Goal: Task Accomplishment & Management: Use online tool/utility

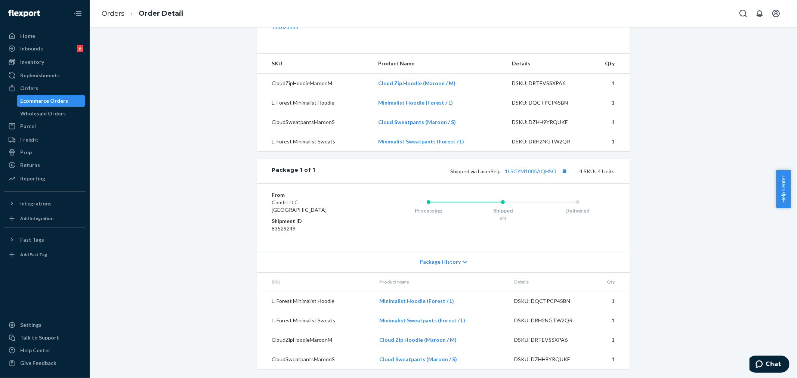
scroll to position [263, 0]
click at [462, 264] on icon at bounding box center [464, 262] width 4 height 5
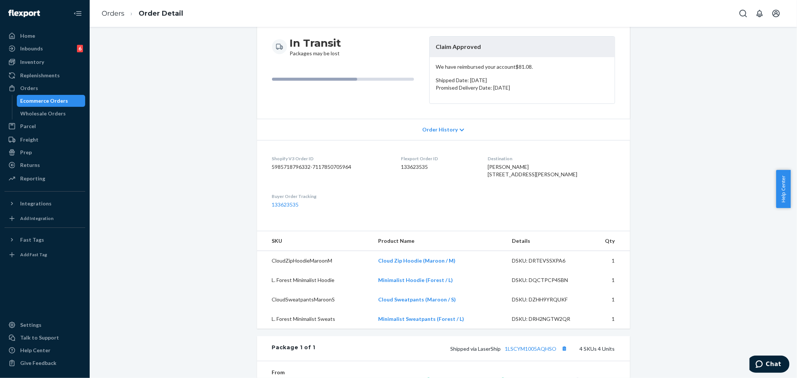
scroll to position [0, 0]
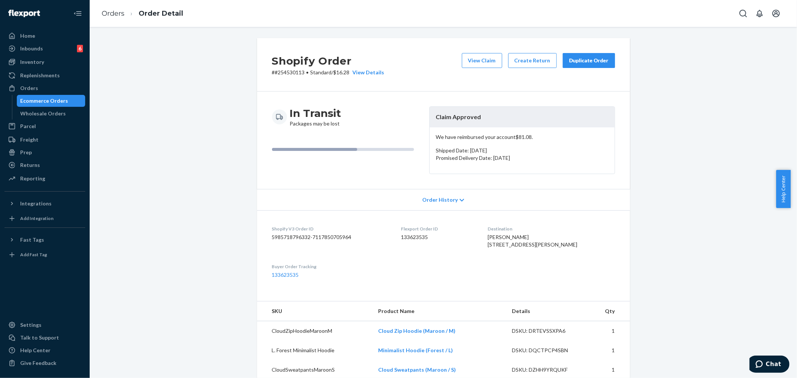
click at [283, 73] on p "# #254530113 • Standard / $16.28 View Details" at bounding box center [328, 72] width 112 height 7
copy p "254530113"
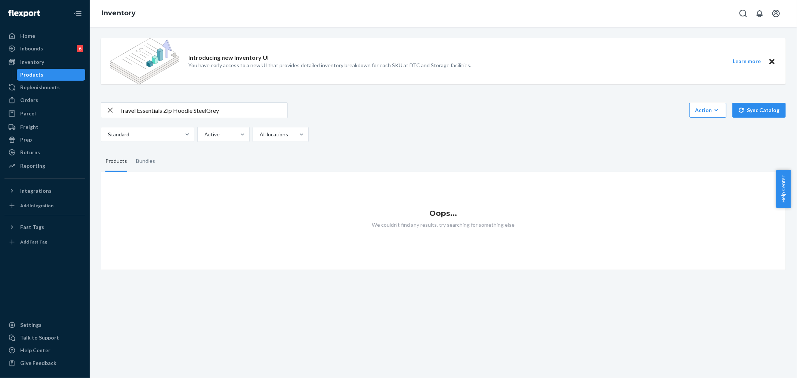
click at [111, 105] on icon "button" at bounding box center [110, 110] width 9 height 15
click at [47, 98] on div "Orders" at bounding box center [44, 100] width 79 height 10
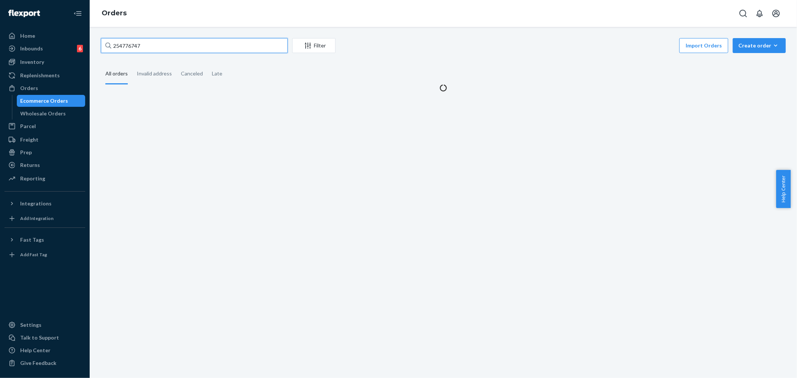
click at [123, 44] on input "254776747" at bounding box center [194, 45] width 187 height 15
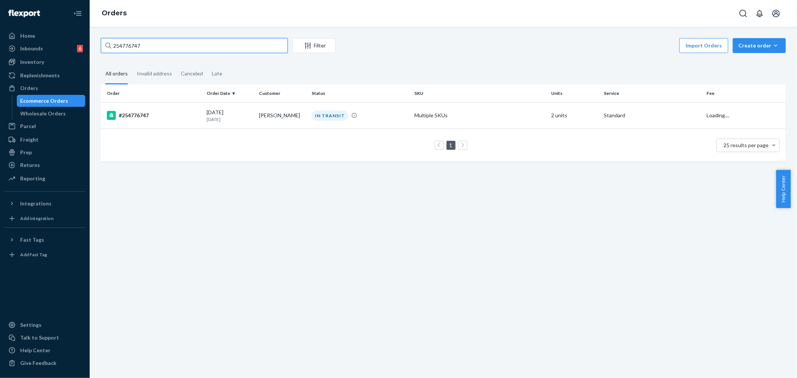
paste input "489121"
type input "254489121"
drag, startPoint x: 291, startPoint y: 121, endPoint x: 332, endPoint y: 213, distance: 101.0
click at [296, 141] on table "Order Order Date Customer Status SKU Units Service Fee #254489121 07/31/2025 22…" at bounding box center [443, 122] width 685 height 77
click at [248, 116] on p "22 days ago" at bounding box center [230, 119] width 47 height 6
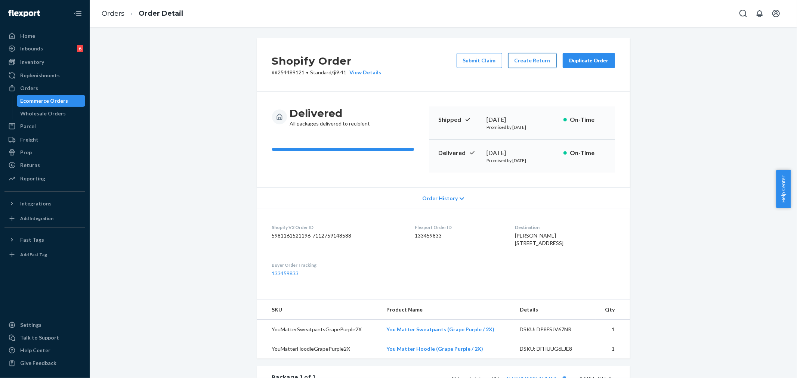
click at [530, 62] on button "Create Return" at bounding box center [532, 60] width 49 height 15
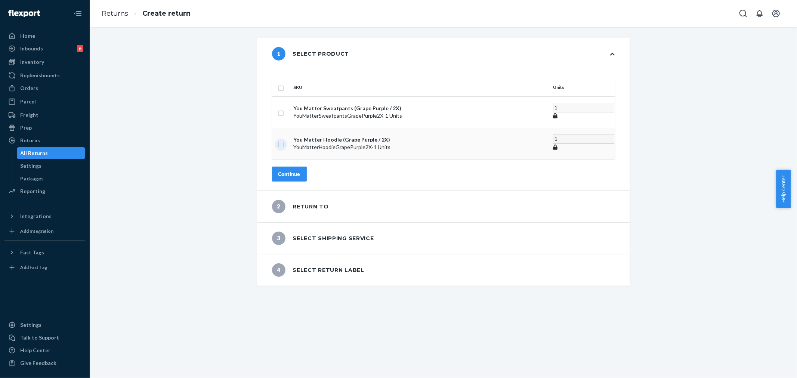
click at [284, 140] on input "checkbox" at bounding box center [281, 144] width 6 height 8
checkbox input "true"
click at [300, 168] on div "Continue" at bounding box center [289, 171] width 22 height 7
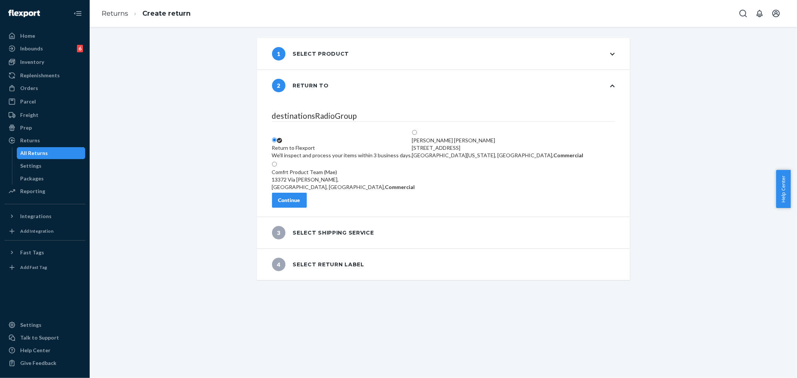
click at [307, 208] on button "Continue" at bounding box center [289, 200] width 35 height 15
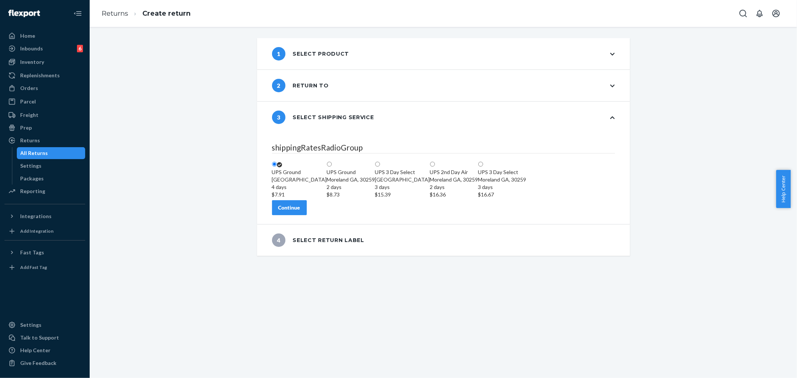
click at [307, 215] on button "Continue" at bounding box center [289, 207] width 35 height 15
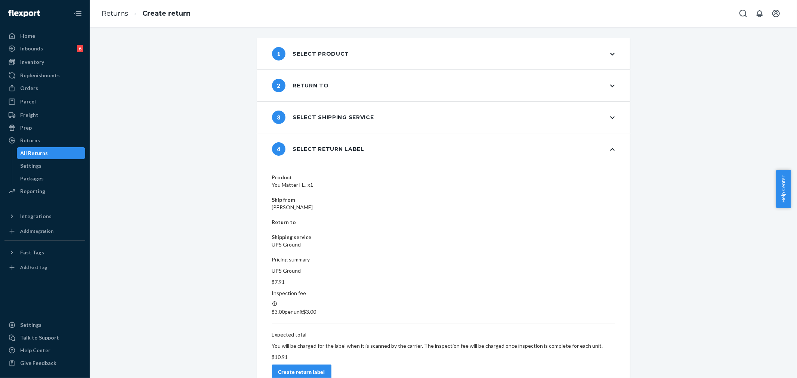
click at [325, 368] on div "Create return label" at bounding box center [301, 371] width 47 height 7
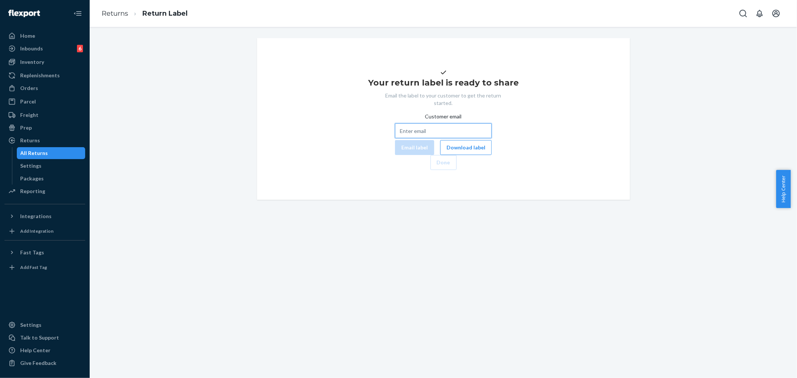
click at [395, 138] on input "Customer email" at bounding box center [443, 130] width 97 height 15
paste input "katillya123@gmail.com"
type input "katillya123@gmail.com"
click at [395, 155] on button "Email label" at bounding box center [414, 147] width 39 height 15
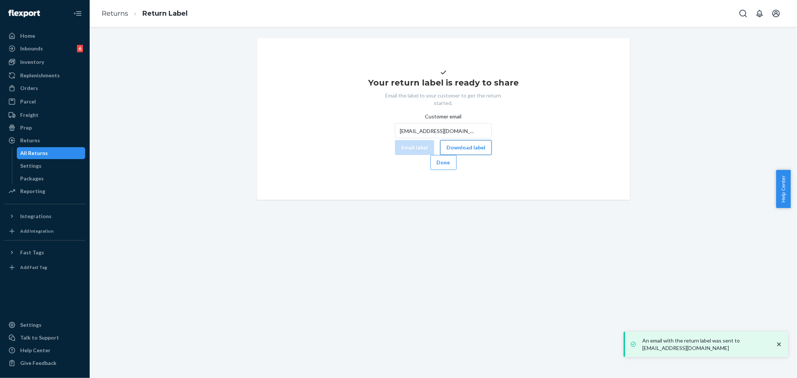
click at [440, 155] on button "Download label" at bounding box center [466, 147] width 52 height 15
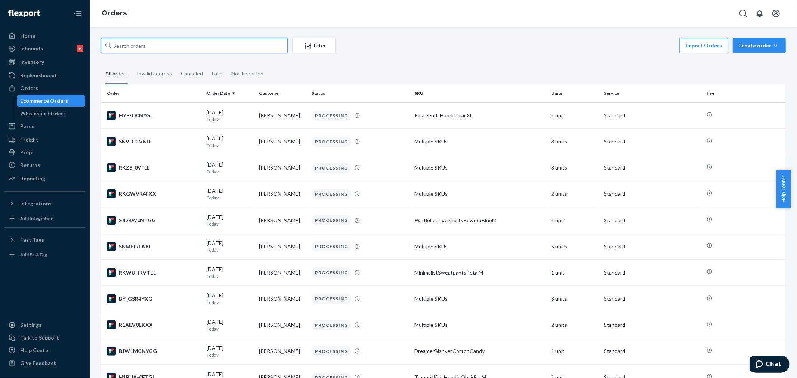
click at [127, 50] on input "text" at bounding box center [194, 45] width 187 height 15
paste input "HYS5H9XTEX"
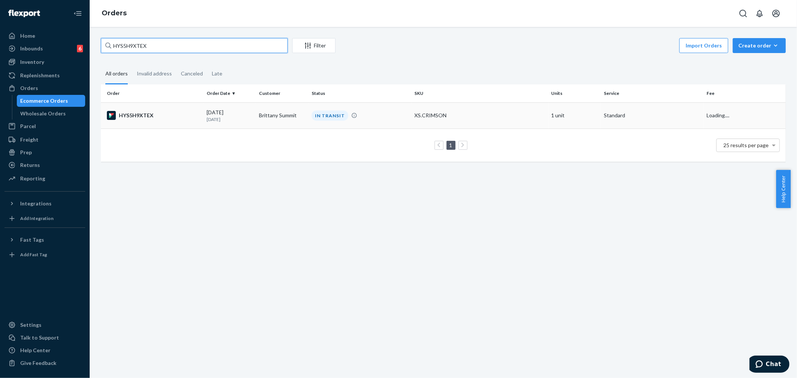
type input "HYS5H9XTEX"
click at [266, 115] on td "Brittany Summit" at bounding box center [282, 115] width 53 height 26
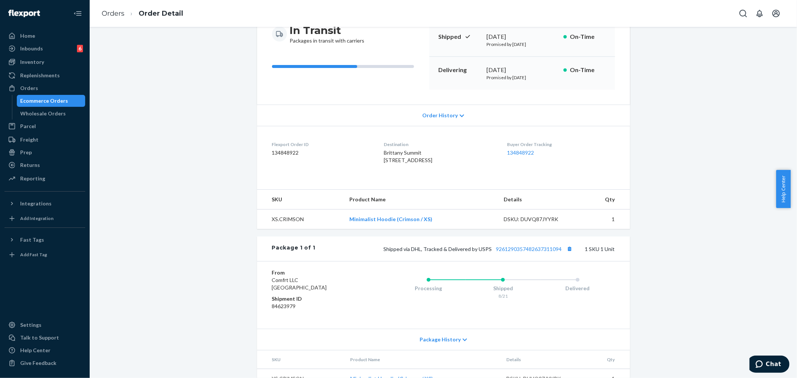
scroll to position [117, 0]
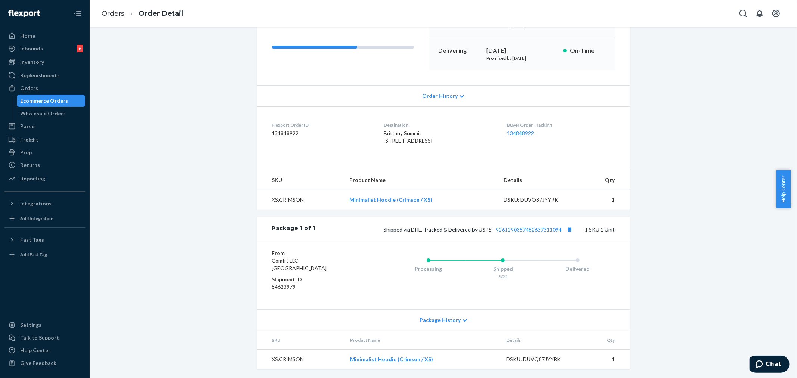
click at [462, 318] on div "Package History" at bounding box center [443, 319] width 373 height 21
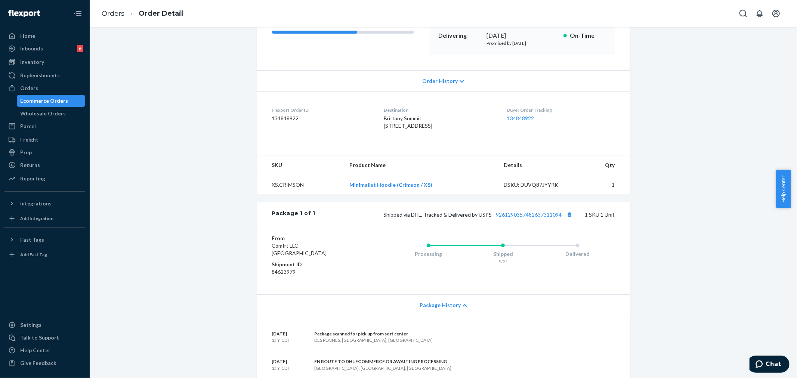
scroll to position [159, 0]
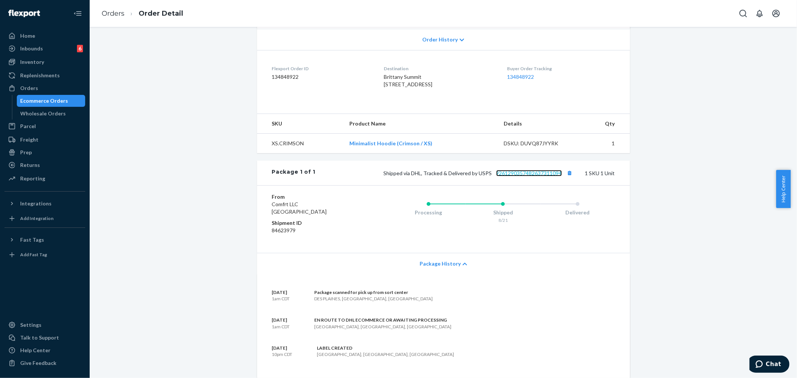
click at [512, 176] on link "9261290357482637311094" at bounding box center [529, 173] width 66 height 6
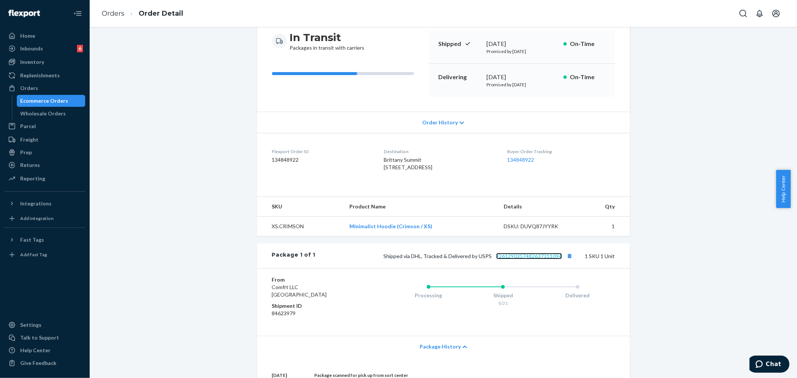
click at [507, 259] on link "9261290357482637311094" at bounding box center [529, 256] width 66 height 6
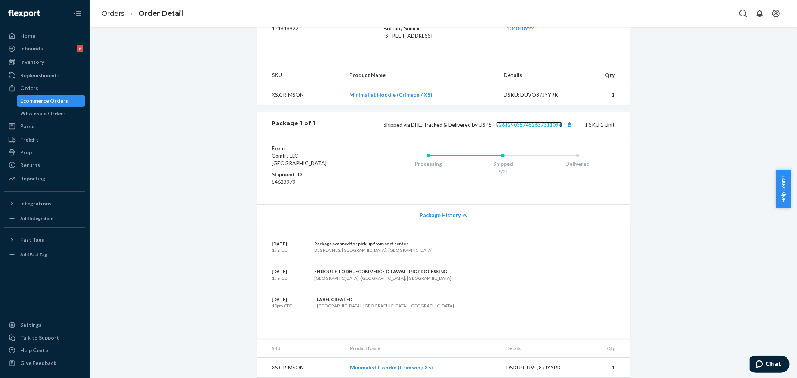
scroll to position [166, 0]
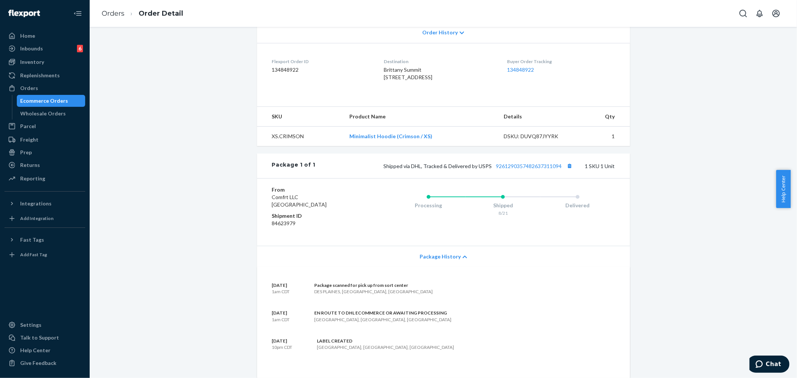
click at [223, 208] on div "Flexport Order # HYS5H9XTEX • Standard / $6.71 View Details Create Return Dupli…" at bounding box center [443, 149] width 696 height 555
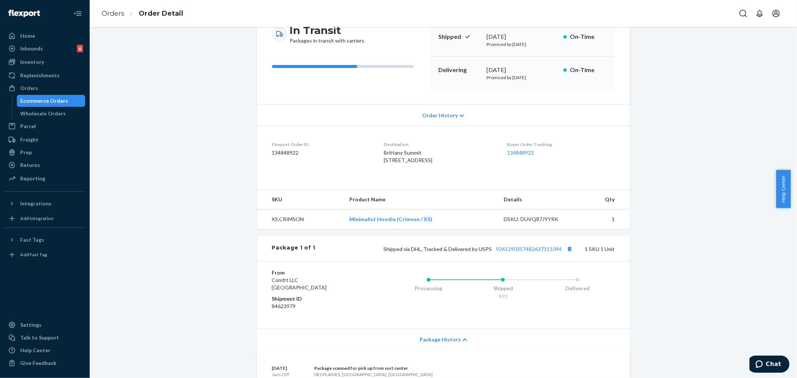
scroll to position [0, 0]
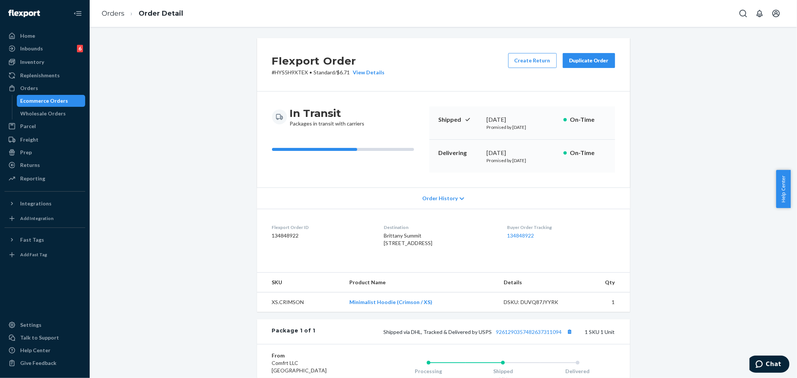
click at [219, 114] on div "Flexport Order # HYS5H9XTEX • Standard / $6.71 View Details Create Return Dupli…" at bounding box center [443, 315] width 696 height 555
click at [236, 167] on div "Flexport Order # HYS5H9XTEX • Standard / $6.71 View Details Create Return Dupli…" at bounding box center [443, 315] width 696 height 555
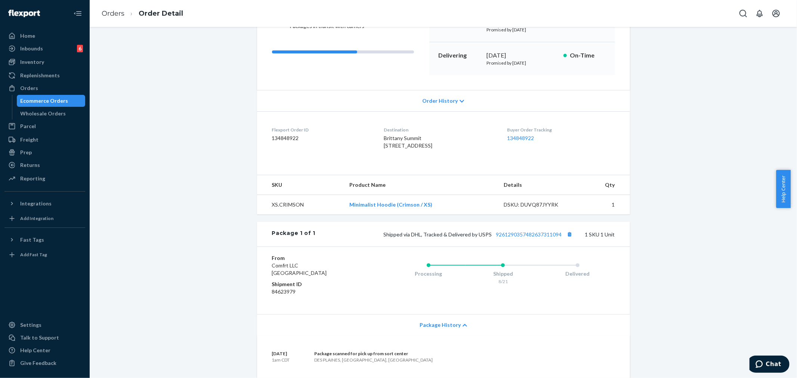
scroll to position [83, 0]
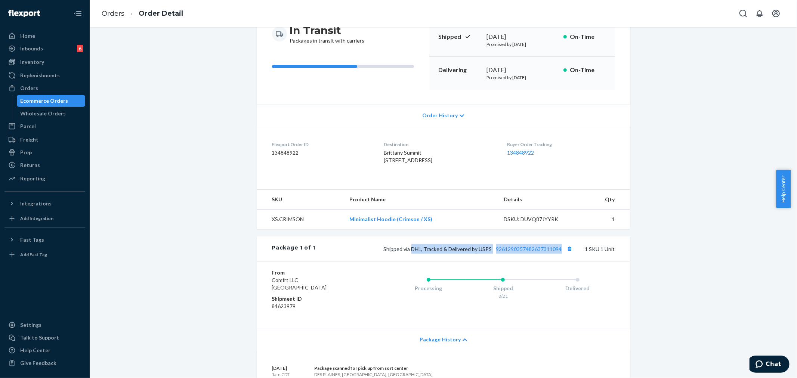
drag, startPoint x: 409, startPoint y: 263, endPoint x: 566, endPoint y: 258, distance: 156.6
click at [566, 258] on div "Package 1 of 1 Shipped via DHL, Tracked & Delivered by USPS 9261290357482637311…" at bounding box center [443, 248] width 373 height 25
copy span "DHL, Tracked & Delivered by USPS 9261290357482637311094"
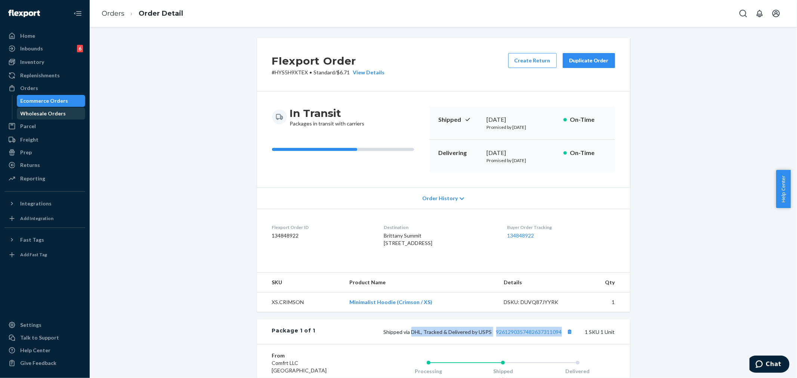
click at [45, 87] on div "Orders" at bounding box center [44, 88] width 79 height 10
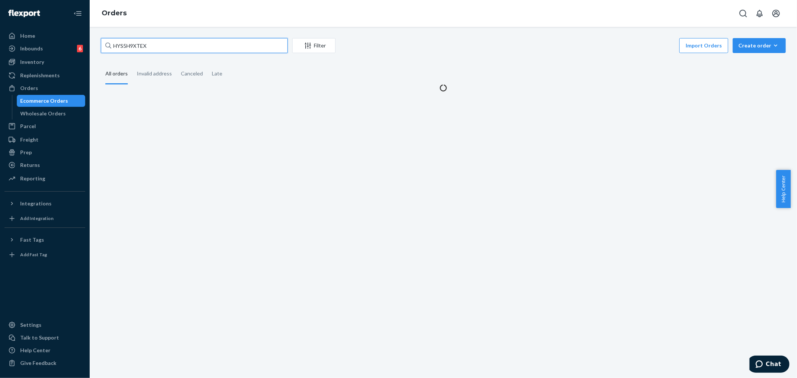
click at [123, 44] on input "HYS5H9XTEX" at bounding box center [194, 45] width 187 height 15
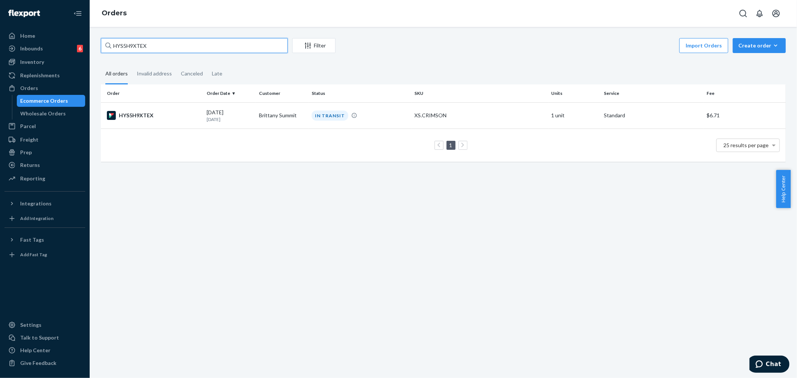
paste input "R1WDD-HXKLG"
type input "R1WDD-HXKLG"
click at [171, 121] on td "R1WDD-HXKLG" at bounding box center [152, 115] width 103 height 26
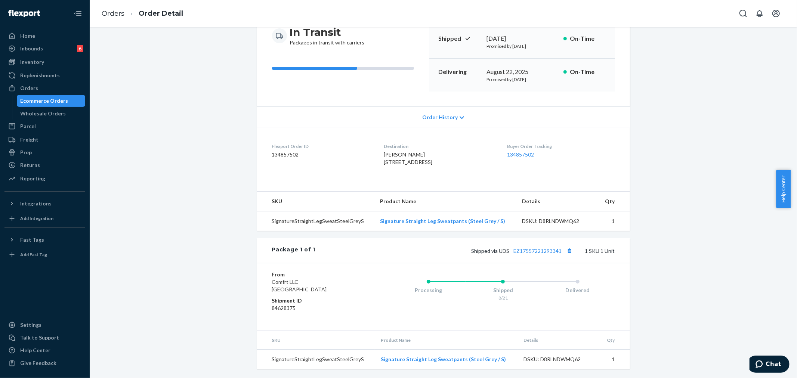
scroll to position [96, 0]
click at [542, 249] on link "EZ17557221293341" at bounding box center [538, 251] width 48 height 6
click at [545, 251] on link "EZ17557221293341" at bounding box center [538, 251] width 48 height 6
drag, startPoint x: 496, startPoint y: 250, endPoint x: 559, endPoint y: 255, distance: 63.3
click at [559, 255] on div "Package 1 of 1 Shipped via UDS EZ17557221293341 1 SKU 1 Unit" at bounding box center [443, 250] width 373 height 25
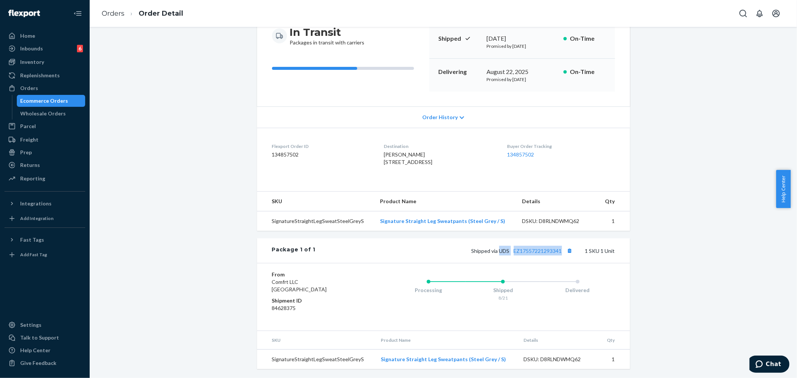
copy span "UDS EZ17557221293341"
click at [46, 87] on div "Orders" at bounding box center [44, 88] width 79 height 10
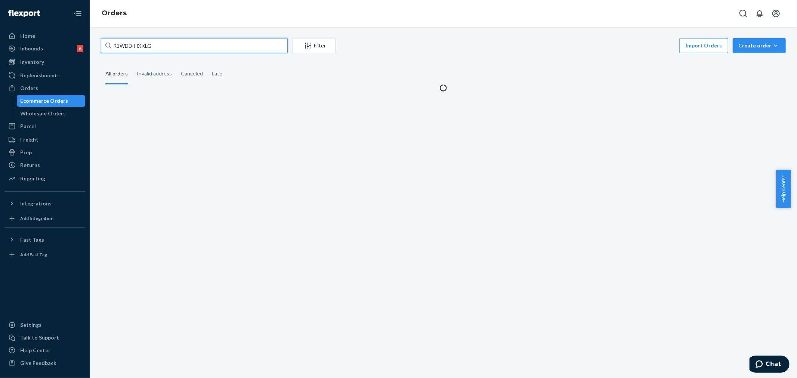
click at [145, 44] on input "R1WDD-HXKLG" at bounding box center [194, 45] width 187 height 15
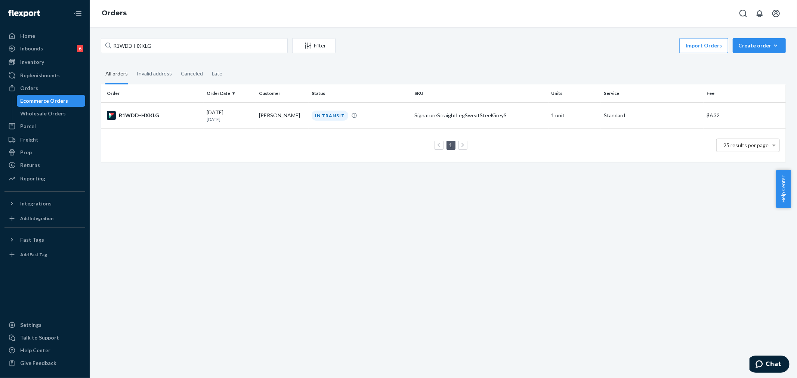
drag, startPoint x: 138, startPoint y: 45, endPoint x: 445, endPoint y: 214, distance: 350.4
click at [309, 213] on div "R1WDD-HXKLG Filter Import Orders Create order Ecommerce order Removal order All…" at bounding box center [443, 202] width 707 height 351
click at [326, 114] on div "IN TRANSIT" at bounding box center [330, 116] width 37 height 10
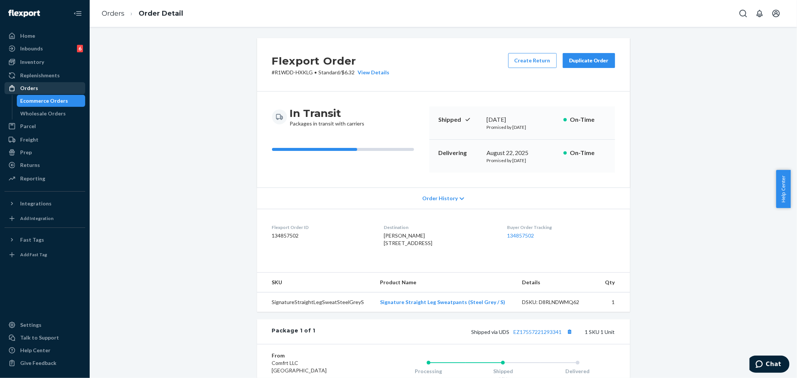
click at [32, 87] on div "Orders" at bounding box center [29, 87] width 18 height 7
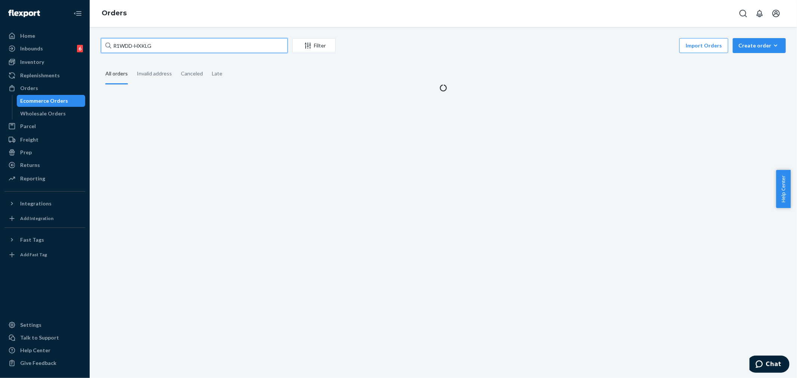
click at [139, 42] on input "R1WDD-HXKLG" at bounding box center [194, 45] width 187 height 15
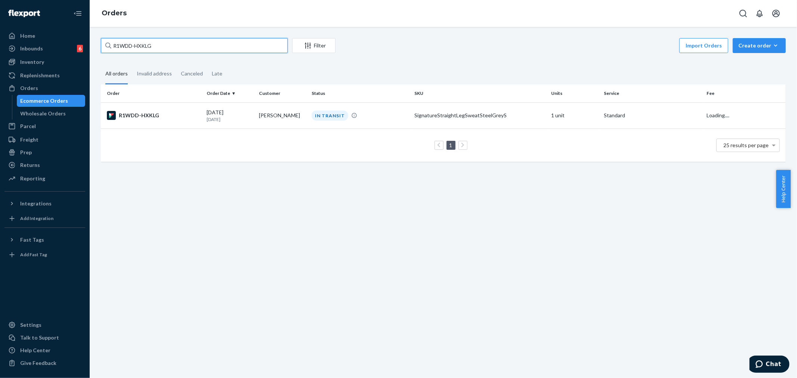
click at [139, 42] on input "R1WDD-HXKLG" at bounding box center [194, 45] width 187 height 15
paste input "YRUGF4TXL"
click at [43, 88] on div "Orders" at bounding box center [44, 88] width 79 height 10
click at [120, 48] on input "RYRUGF4TXL" at bounding box center [194, 45] width 187 height 15
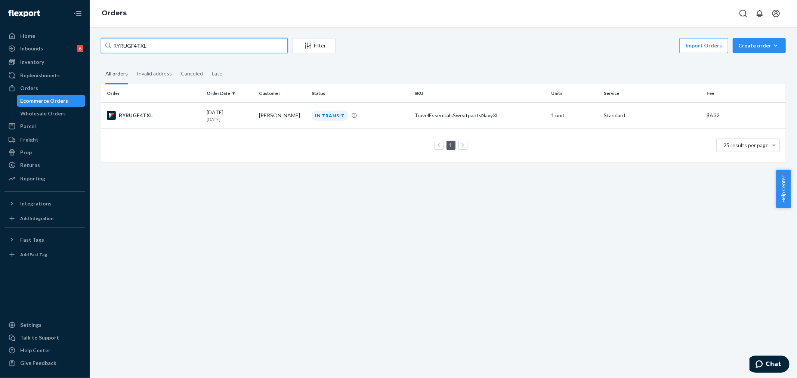
click at [120, 48] on input "RYRUGF4TXL" at bounding box center [194, 45] width 187 height 15
paste input "254499091"
click at [131, 49] on input "254499091" at bounding box center [194, 45] width 187 height 15
click at [131, 48] on input "254499091" at bounding box center [194, 45] width 187 height 15
paste input "[PERSON_NAME]"
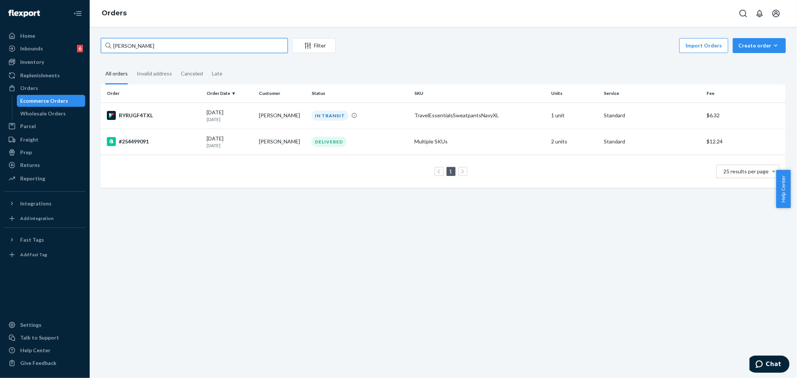
type input "[PERSON_NAME]"
click at [186, 114] on div "RYRUGF4TXL" at bounding box center [154, 115] width 94 height 9
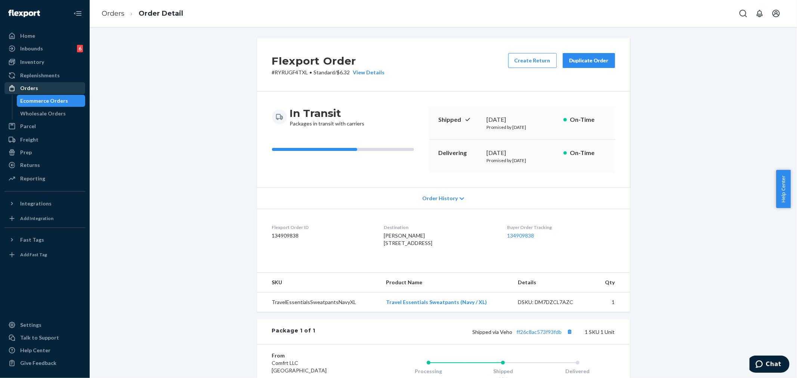
drag, startPoint x: 31, startPoint y: 88, endPoint x: 54, endPoint y: 95, distance: 24.6
click at [31, 88] on div "Orders" at bounding box center [29, 87] width 18 height 7
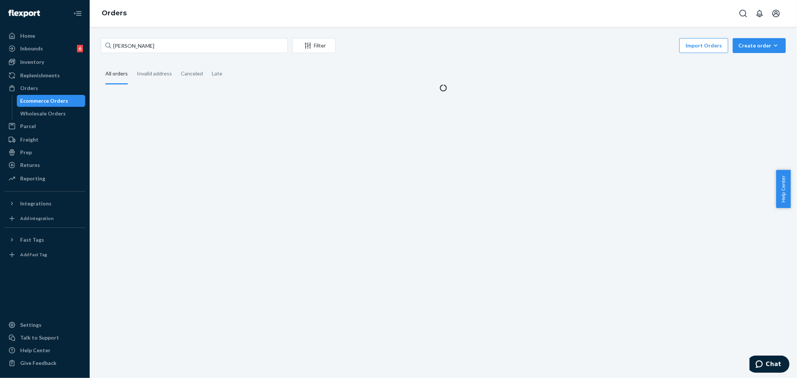
click at [125, 36] on div "[PERSON_NAME] Filter Import Orders Create order Ecommerce order Removal order A…" at bounding box center [443, 202] width 707 height 351
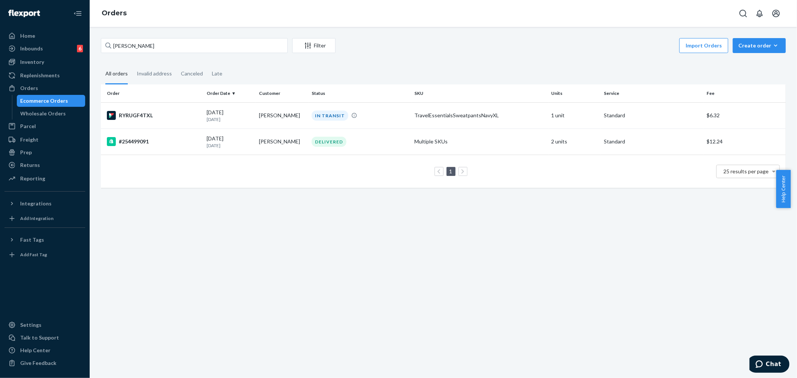
drag, startPoint x: 154, startPoint y: 123, endPoint x: 180, endPoint y: 141, distance: 32.2
click at [155, 123] on td "RYRUGF4TXL" at bounding box center [152, 115] width 103 height 26
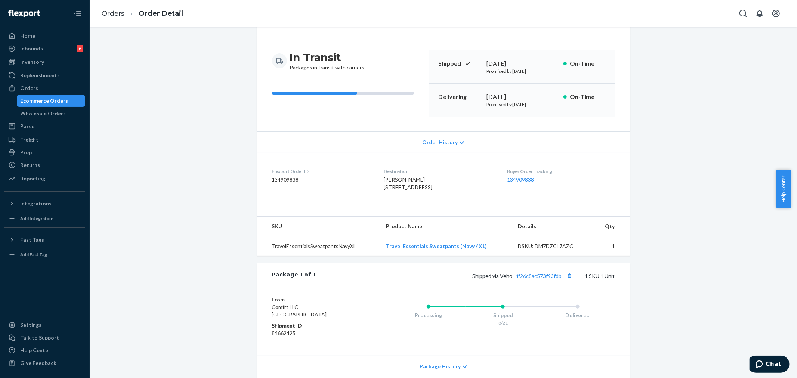
scroll to position [83, 0]
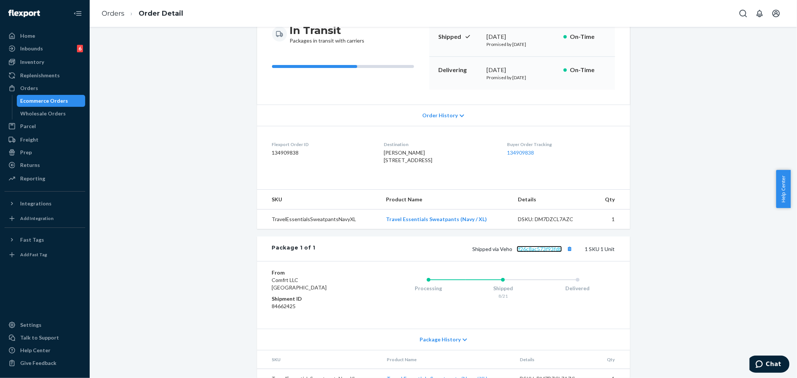
click at [530, 252] on link "ff26c8ac573f93fdb" at bounding box center [539, 249] width 45 height 6
drag, startPoint x: 499, startPoint y: 263, endPoint x: 558, endPoint y: 262, distance: 58.7
click at [558, 252] on span "Shipped via Veho ff26c8ac573f93fdb" at bounding box center [524, 249] width 102 height 6
copy span "Veho ff26c8ac573f93fdb"
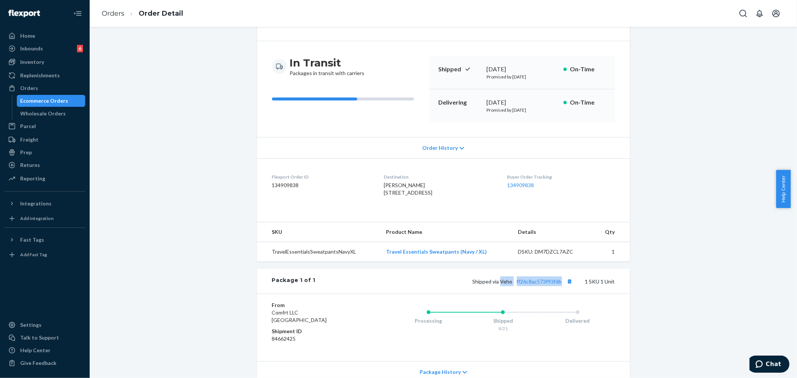
scroll to position [0, 0]
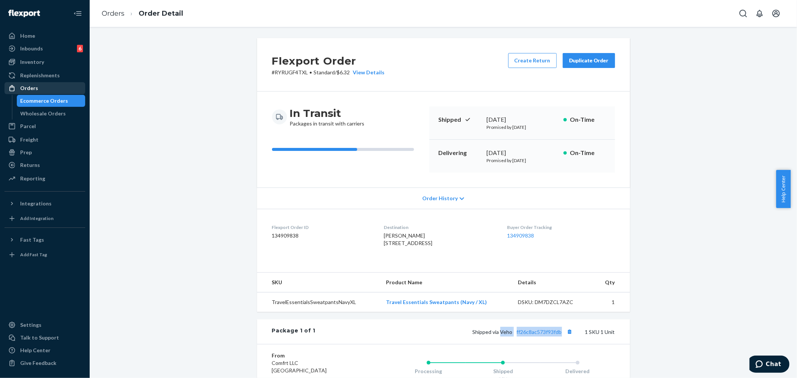
click at [30, 84] on div "Orders" at bounding box center [44, 88] width 79 height 10
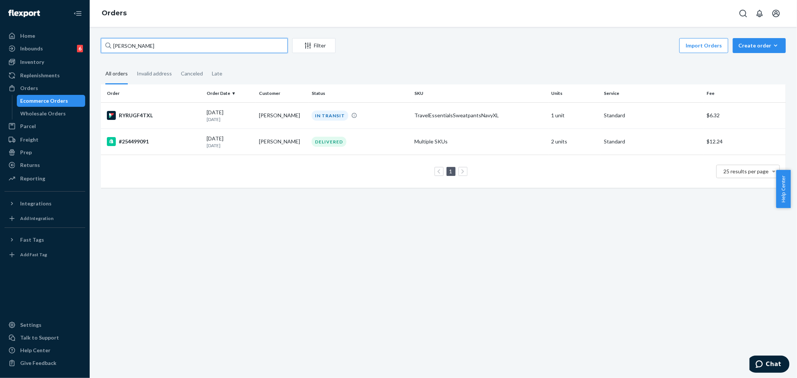
click at [122, 49] on input "[PERSON_NAME]" at bounding box center [194, 45] width 187 height 15
click at [124, 45] on input "[PERSON_NAME]" at bounding box center [194, 45] width 187 height 15
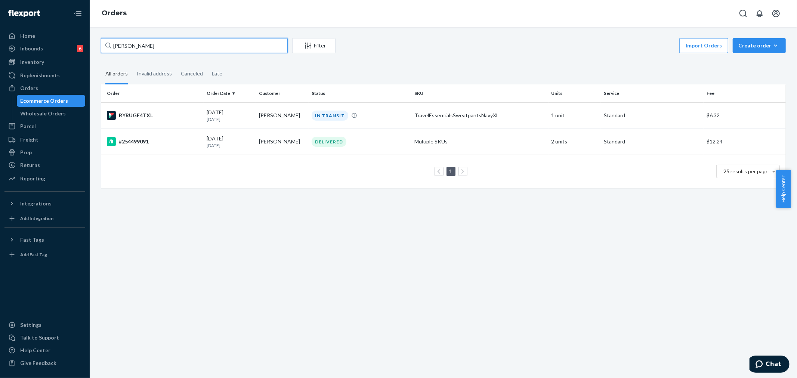
paste input "254542408"
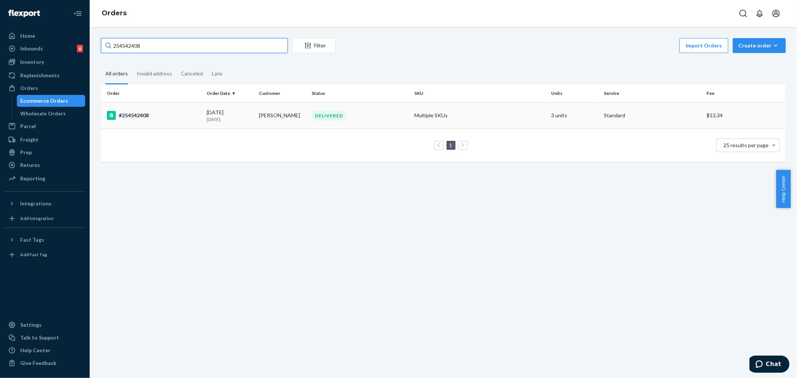
type input "254542408"
click at [173, 120] on td "#254542408" at bounding box center [152, 115] width 103 height 26
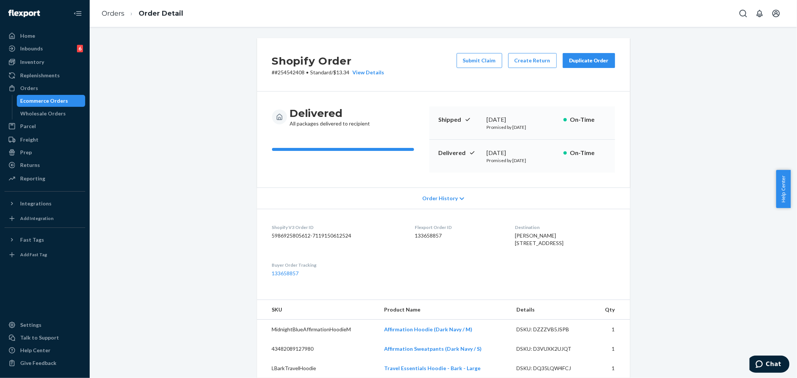
click at [586, 62] on div "Duplicate Order" at bounding box center [589, 60] width 40 height 7
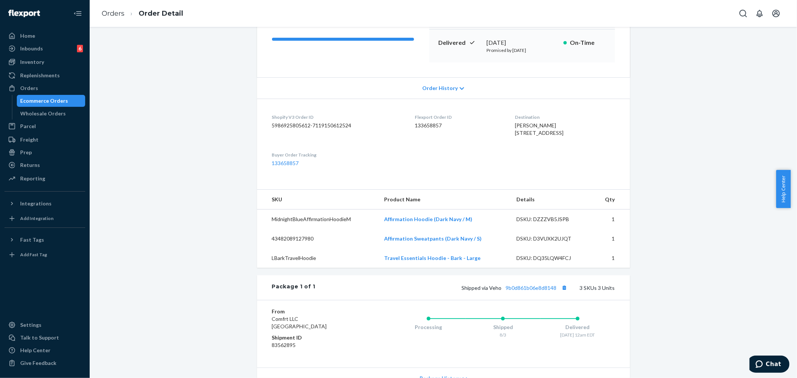
scroll to position [124, 0]
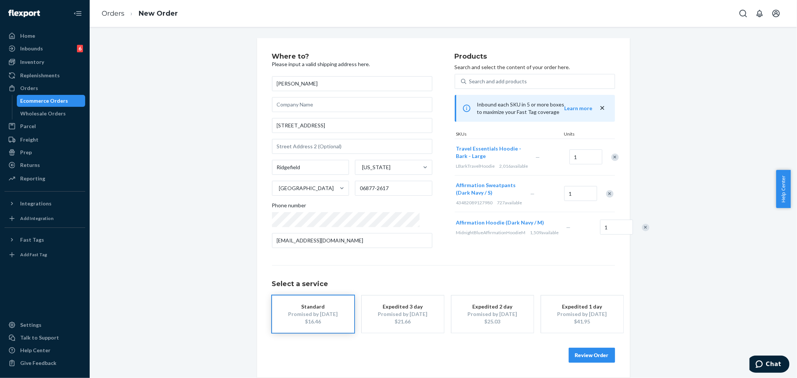
click at [608, 193] on div "Remove Item" at bounding box center [609, 193] width 7 height 7
click at [642, 195] on div "Remove Item" at bounding box center [645, 190] width 7 height 7
click at [589, 352] on button "Review Order" at bounding box center [592, 355] width 46 height 15
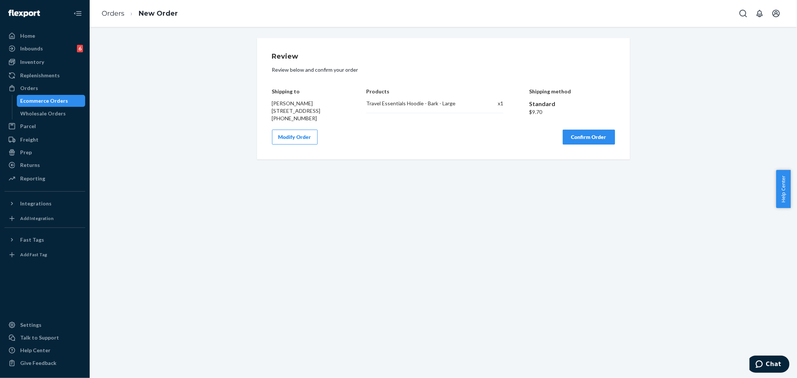
click at [579, 145] on button "Confirm Order" at bounding box center [589, 137] width 52 height 15
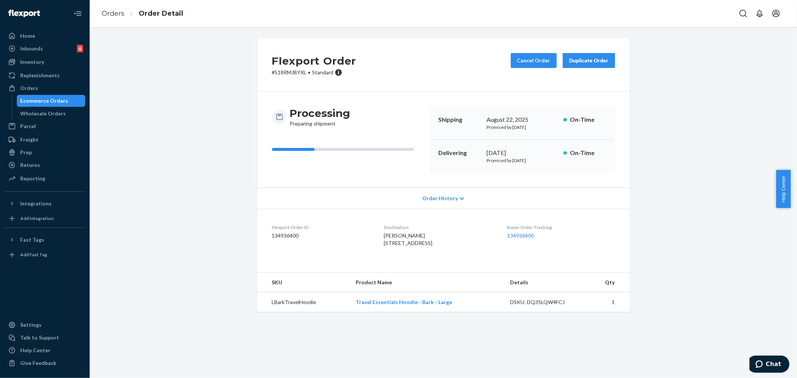
click at [278, 74] on p "# S18RMJBYXL • Standard" at bounding box center [314, 72] width 84 height 7
copy p "S18RMJBYXL"
